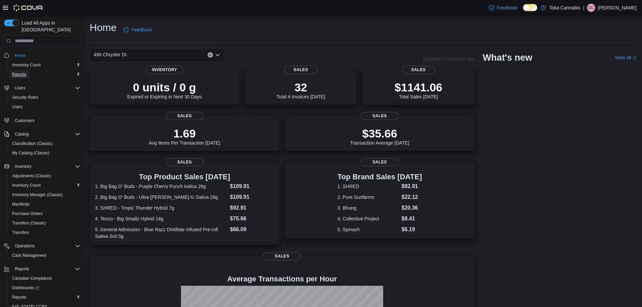
click at [22, 72] on span "Reports" at bounding box center [19, 74] width 14 height 5
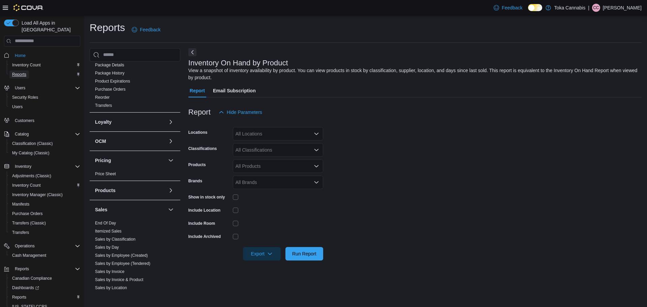
scroll to position [202, 0]
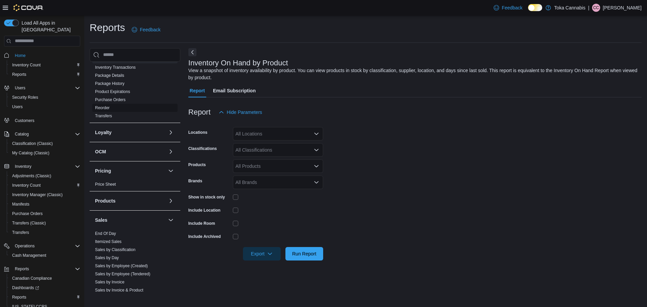
click at [107, 108] on link "Reorder" at bounding box center [102, 107] width 14 height 5
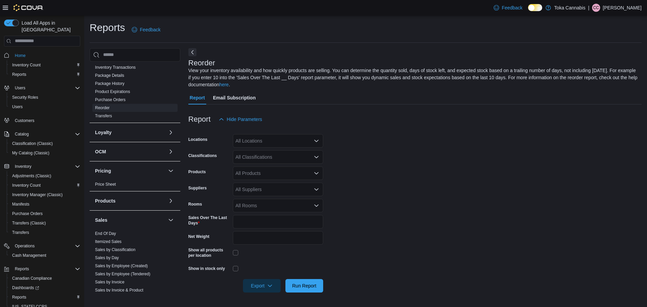
click at [314, 189] on icon "Open list of options" at bounding box center [316, 189] width 5 height 5
click at [259, 203] on span "OCS" at bounding box center [278, 200] width 82 height 7
click at [317, 141] on icon "Open list of options" at bounding box center [316, 140] width 5 height 5
click at [278, 163] on span "490 Chrysler Dr." at bounding box center [264, 162] width 34 height 7
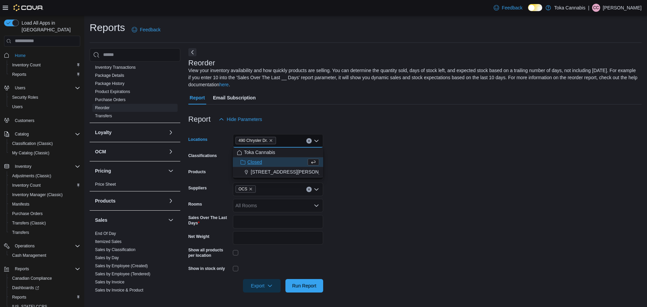
click at [371, 163] on form "Locations [STREET_ADDRESS] Selected. 490 Chrysler Dr.. Press Backspace to delet…" at bounding box center [414, 209] width 453 height 166
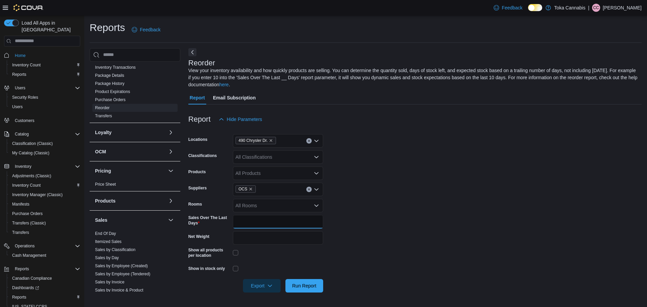
drag, startPoint x: 241, startPoint y: 220, endPoint x: 212, endPoint y: 220, distance: 29.0
click at [212, 220] on div "Sales Over The Last Days *" at bounding box center [255, 221] width 135 height 13
type input "**"
click at [366, 205] on form "Locations 490 Chrysler Dr. Classifications All Classifications Products All Pro…" at bounding box center [414, 209] width 453 height 166
click at [278, 286] on button "Export" at bounding box center [262, 285] width 38 height 13
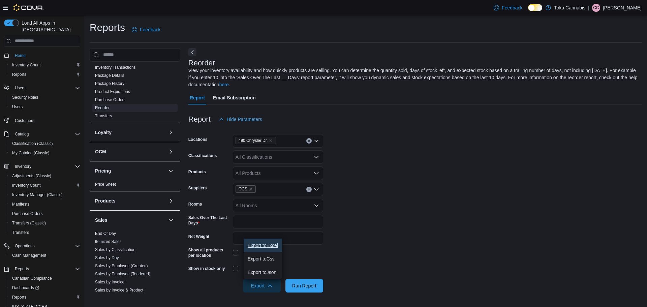
click at [277, 246] on span "Export to Excel" at bounding box center [263, 245] width 30 height 5
